Goal: Task Accomplishment & Management: Manage account settings

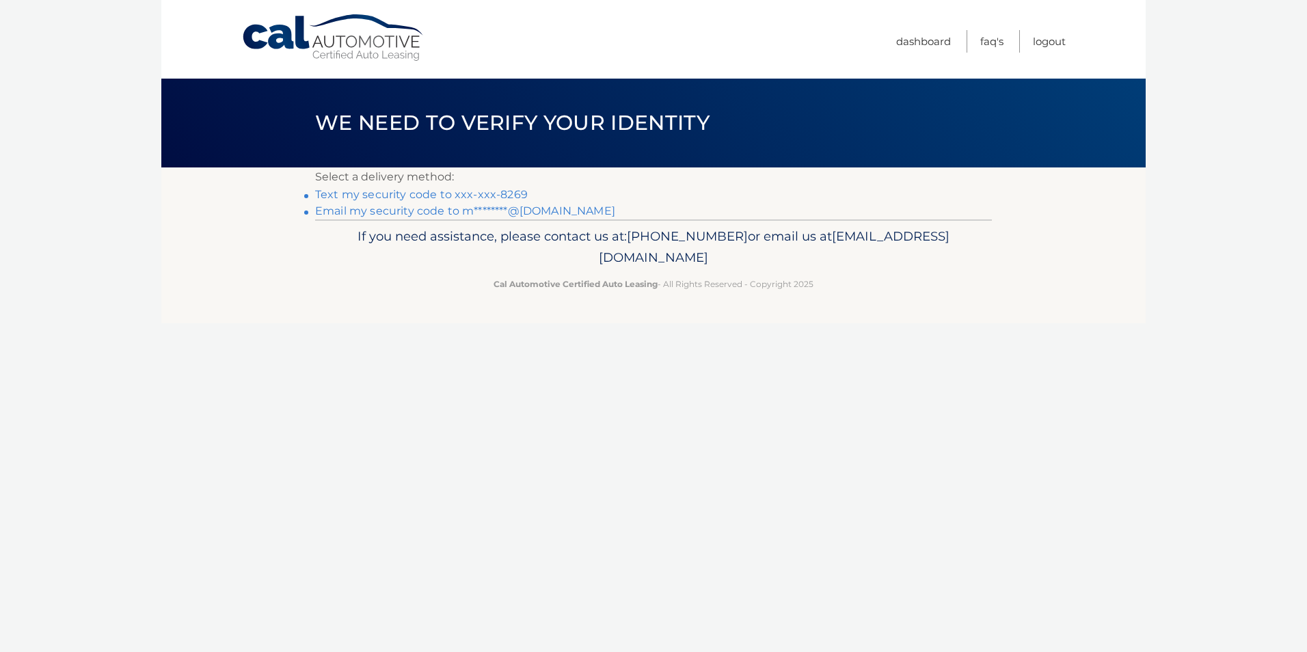
click at [413, 193] on link "Text my security code to xxx-xxx-8269" at bounding box center [421, 194] width 213 height 13
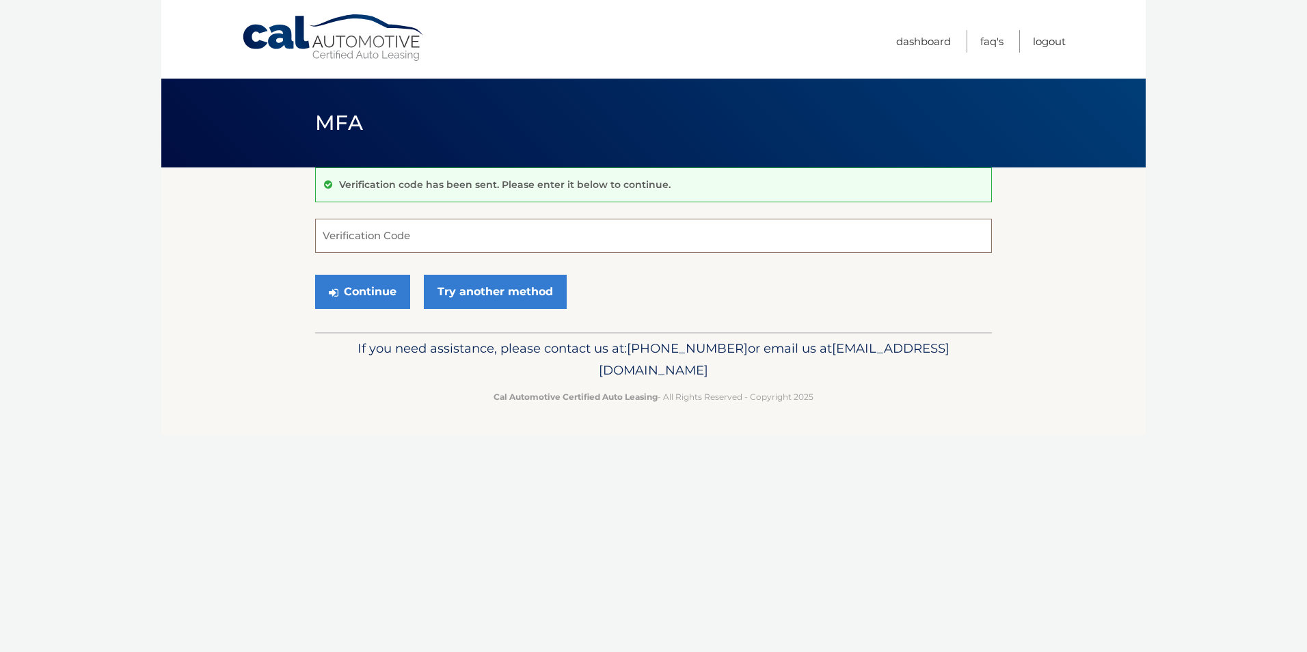
click at [439, 237] on input "Verification Code" at bounding box center [653, 236] width 677 height 34
type input "778441"
click at [361, 295] on button "Continue" at bounding box center [362, 292] width 95 height 34
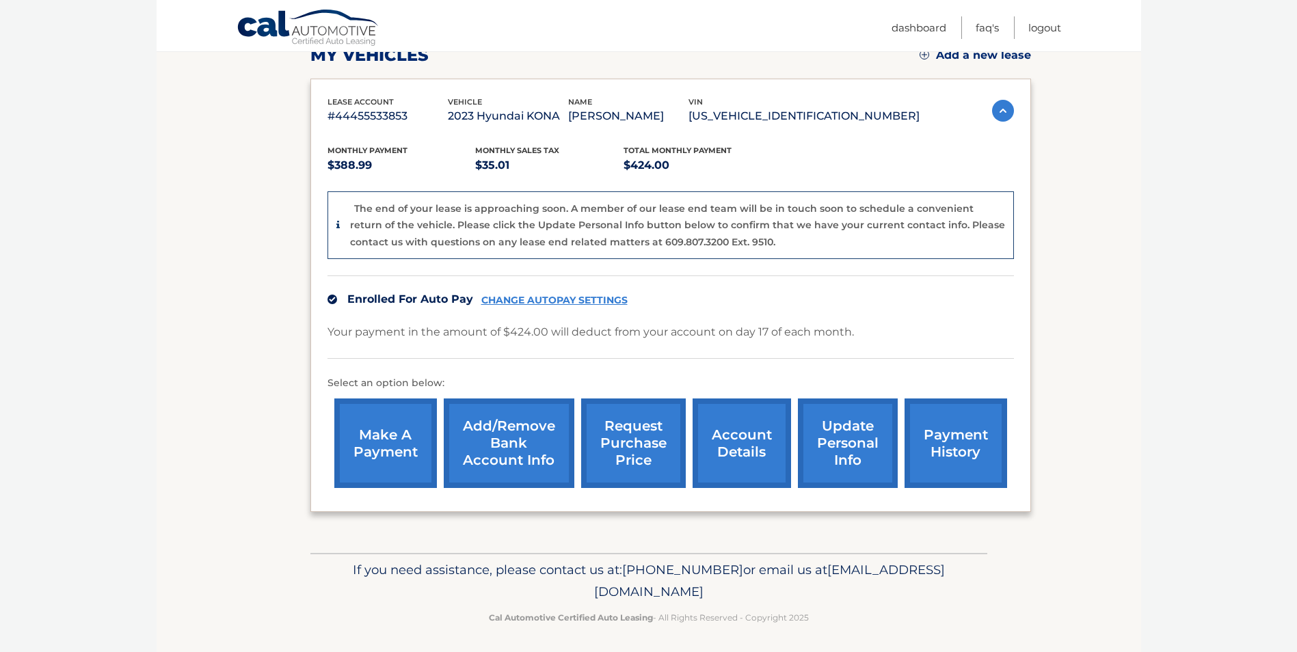
scroll to position [205, 0]
click at [729, 442] on link "account details" at bounding box center [741, 443] width 98 height 90
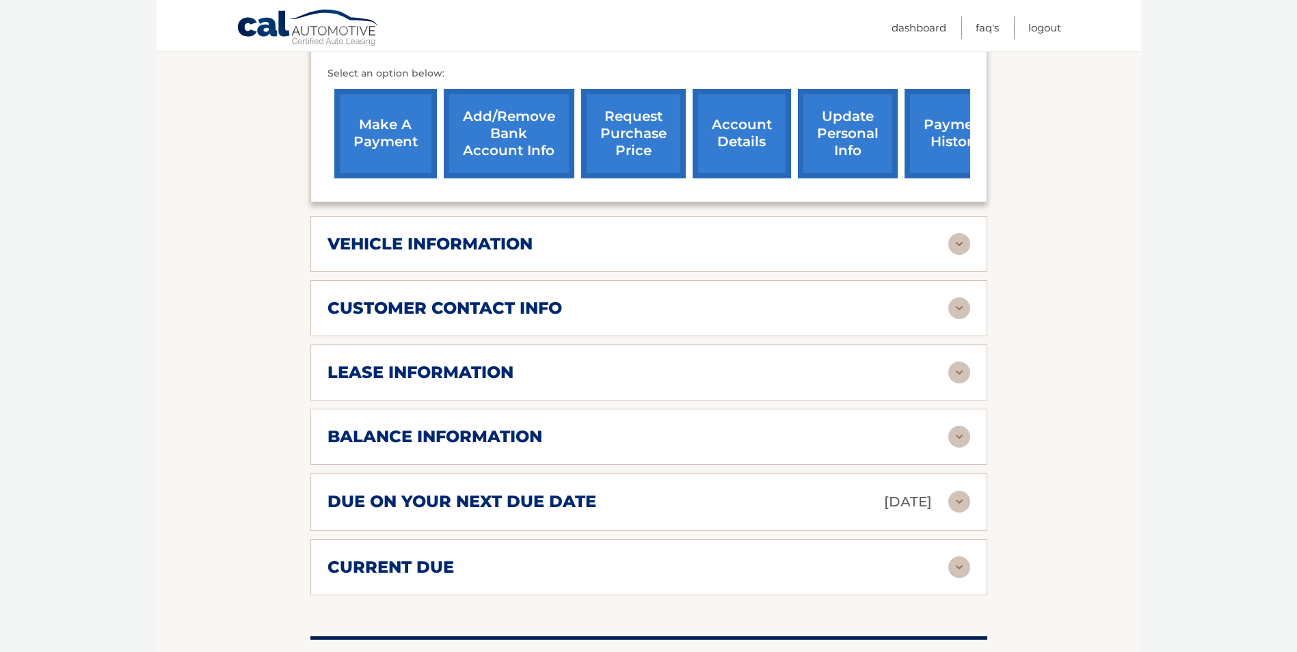
scroll to position [479, 0]
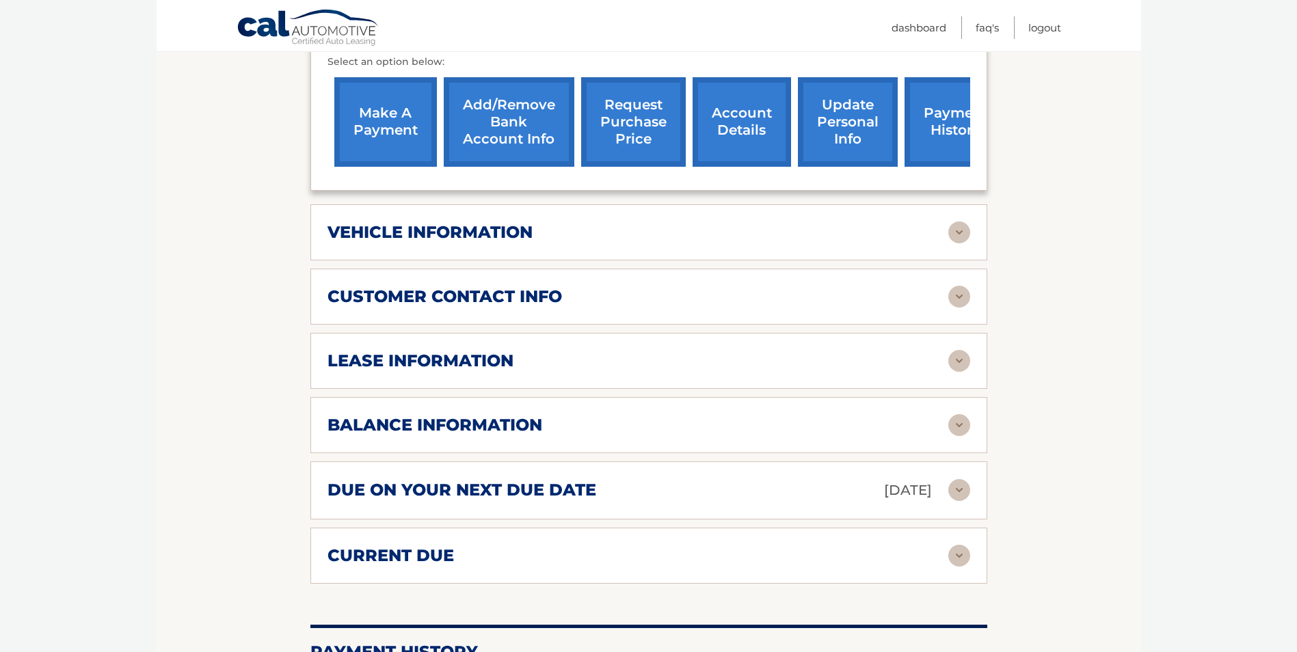
click at [963, 350] on img at bounding box center [959, 361] width 22 height 22
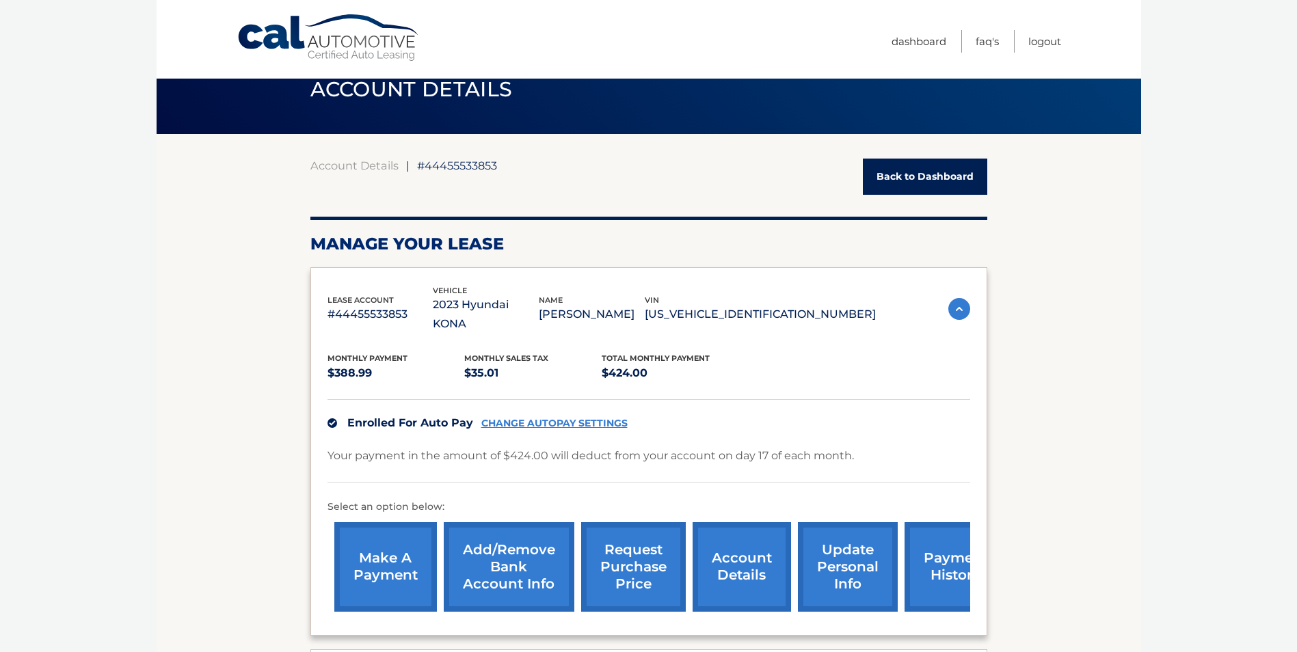
scroll to position [0, 0]
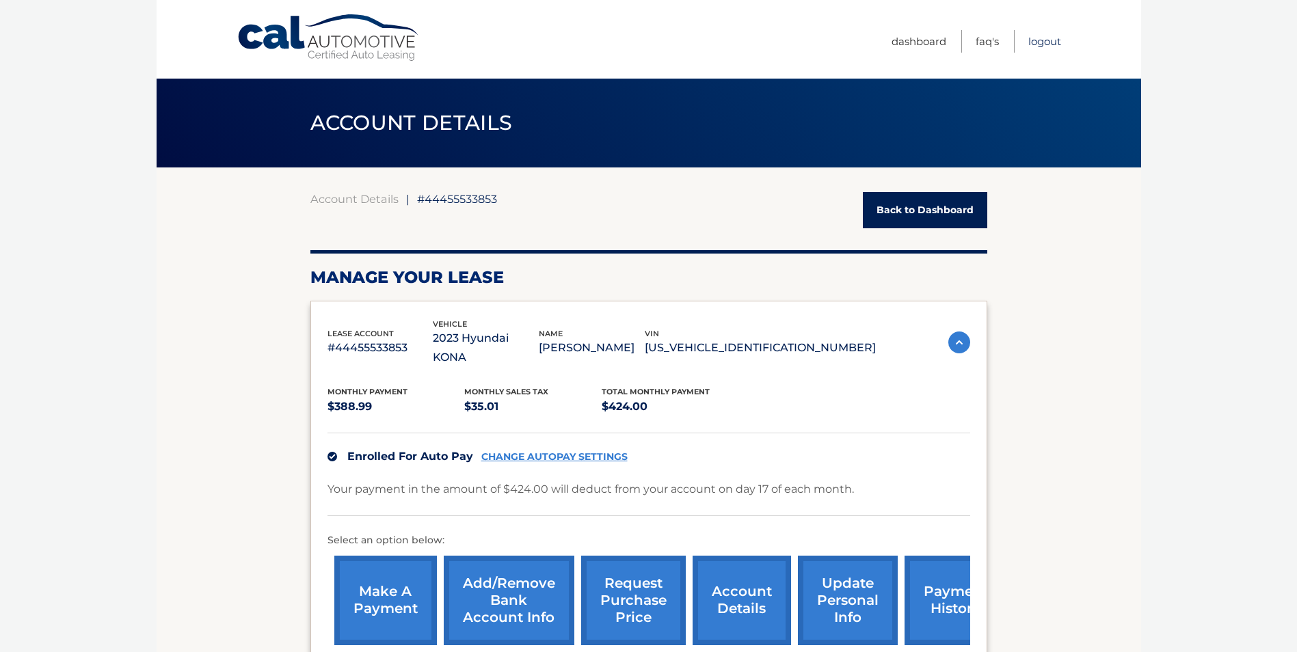
click at [1042, 41] on link "Logout" at bounding box center [1044, 41] width 33 height 23
